Goal: Information Seeking & Learning: Learn about a topic

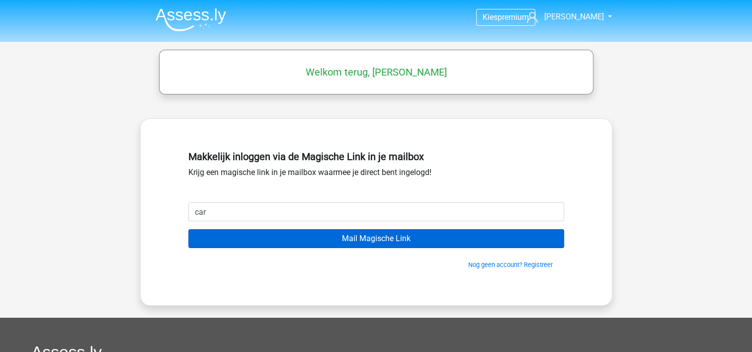
type input "[EMAIL_ADDRESS][DOMAIN_NAME]"
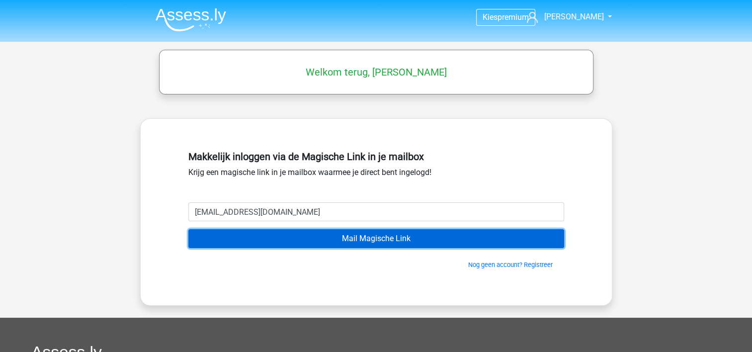
click at [342, 233] on input "Mail Magische Link" at bounding box center [376, 238] width 376 height 19
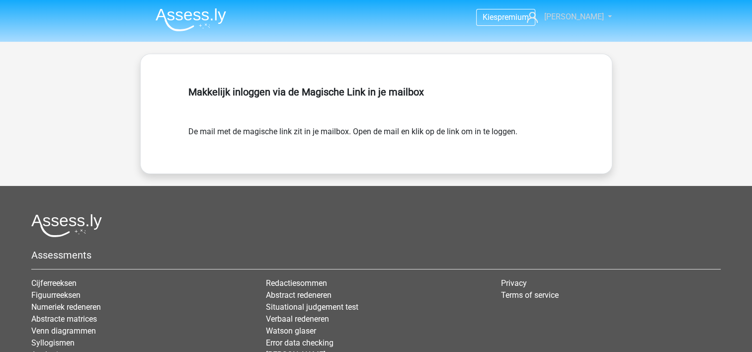
click at [581, 14] on span "[PERSON_NAME]" at bounding box center [574, 16] width 60 height 9
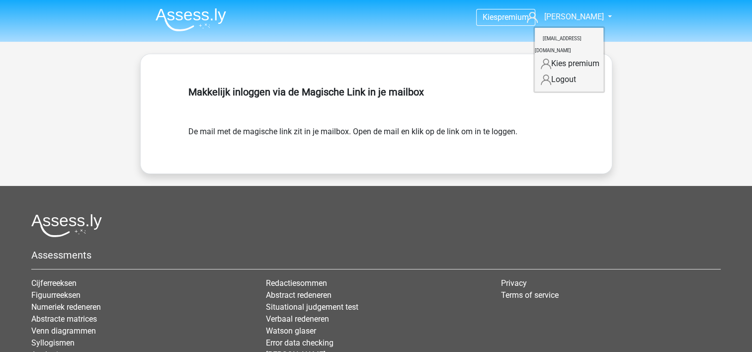
click at [674, 70] on div "Kies premium carla Jansen carla.1962@live.nl" at bounding box center [376, 224] width 752 height 449
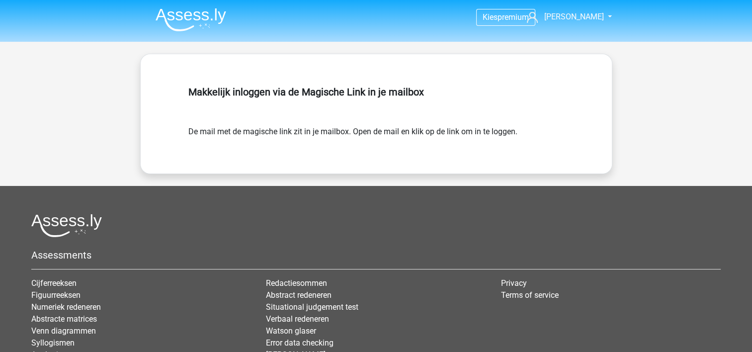
drag, startPoint x: 752, startPoint y: 51, endPoint x: 737, endPoint y: 30, distance: 26.0
click at [737, 30] on div "Kies premium carla Jansen carla.1962@live.nl" at bounding box center [376, 224] width 752 height 449
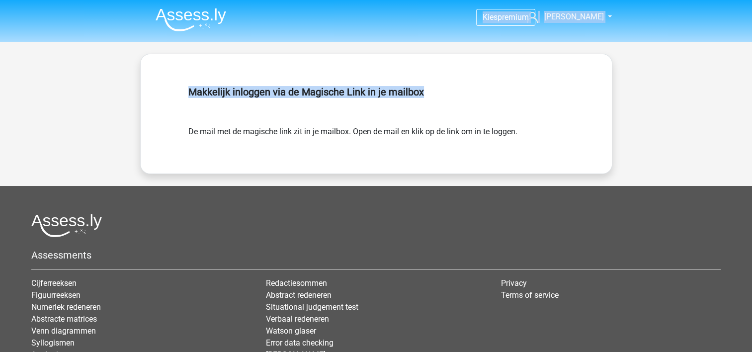
click at [584, 28] on nav "Kies premium carla Jansen carla.1962@live.nl" at bounding box center [377, 17] width 458 height 32
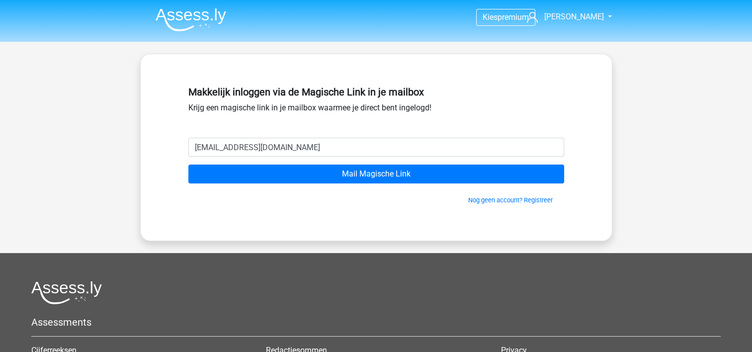
click at [213, 16] on img at bounding box center [191, 19] width 71 height 23
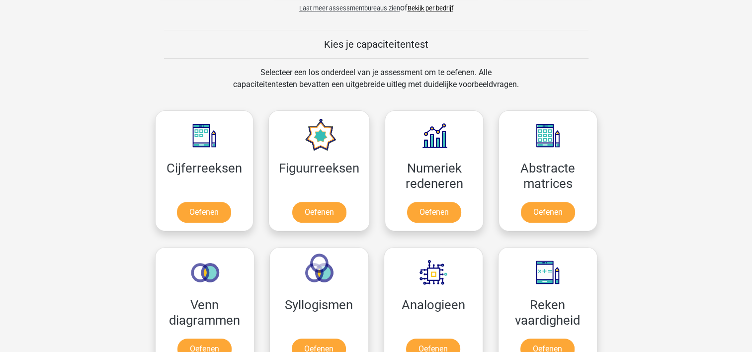
scroll to position [358, 0]
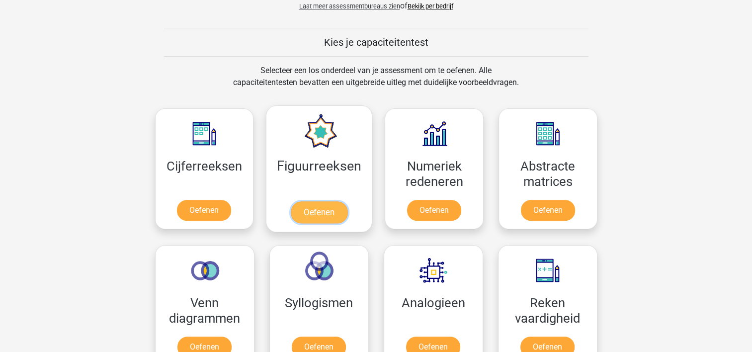
click at [323, 210] on link "Oefenen" at bounding box center [319, 212] width 57 height 22
